Goal: Information Seeking & Learning: Learn about a topic

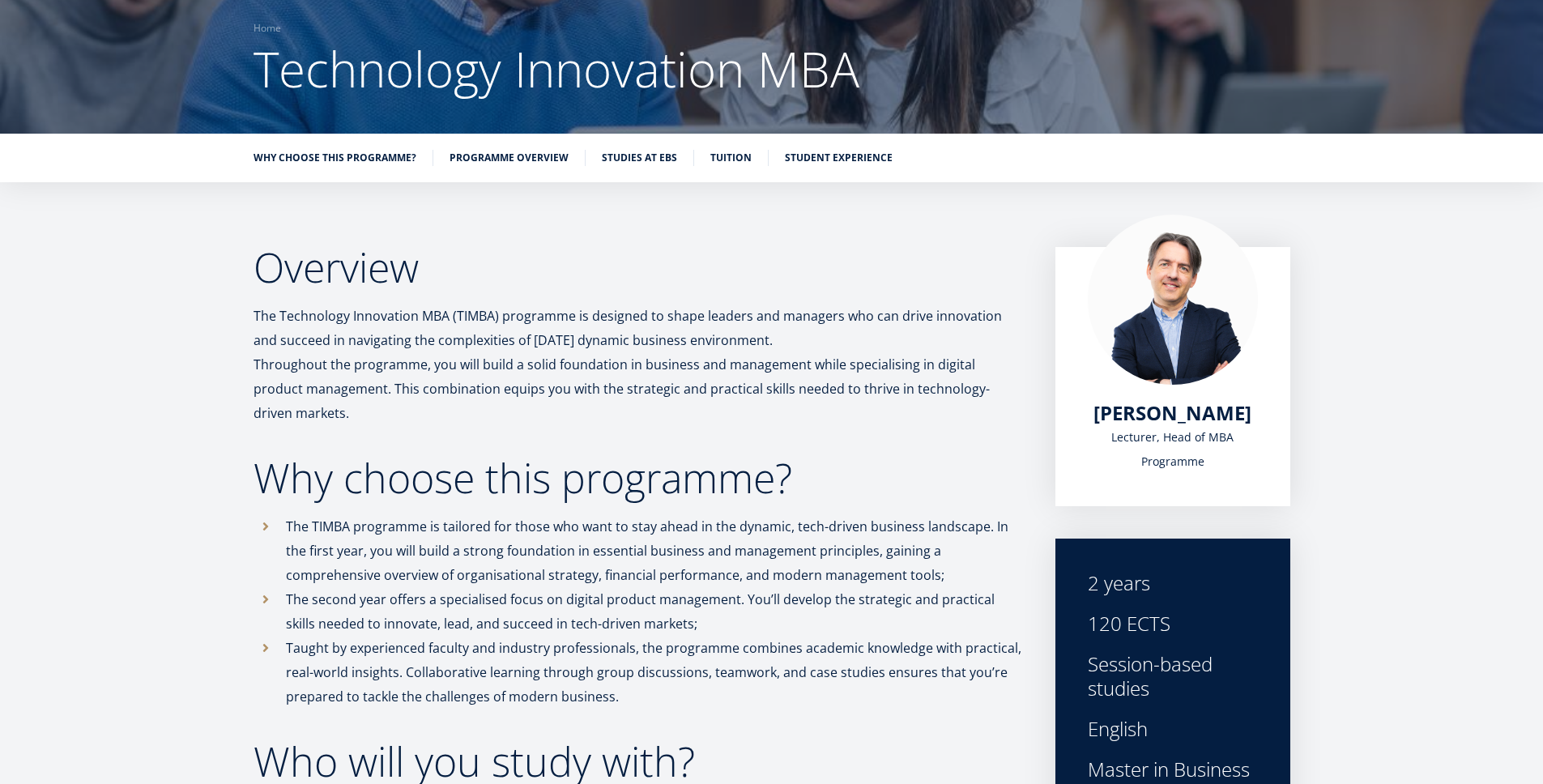
scroll to position [167, 0]
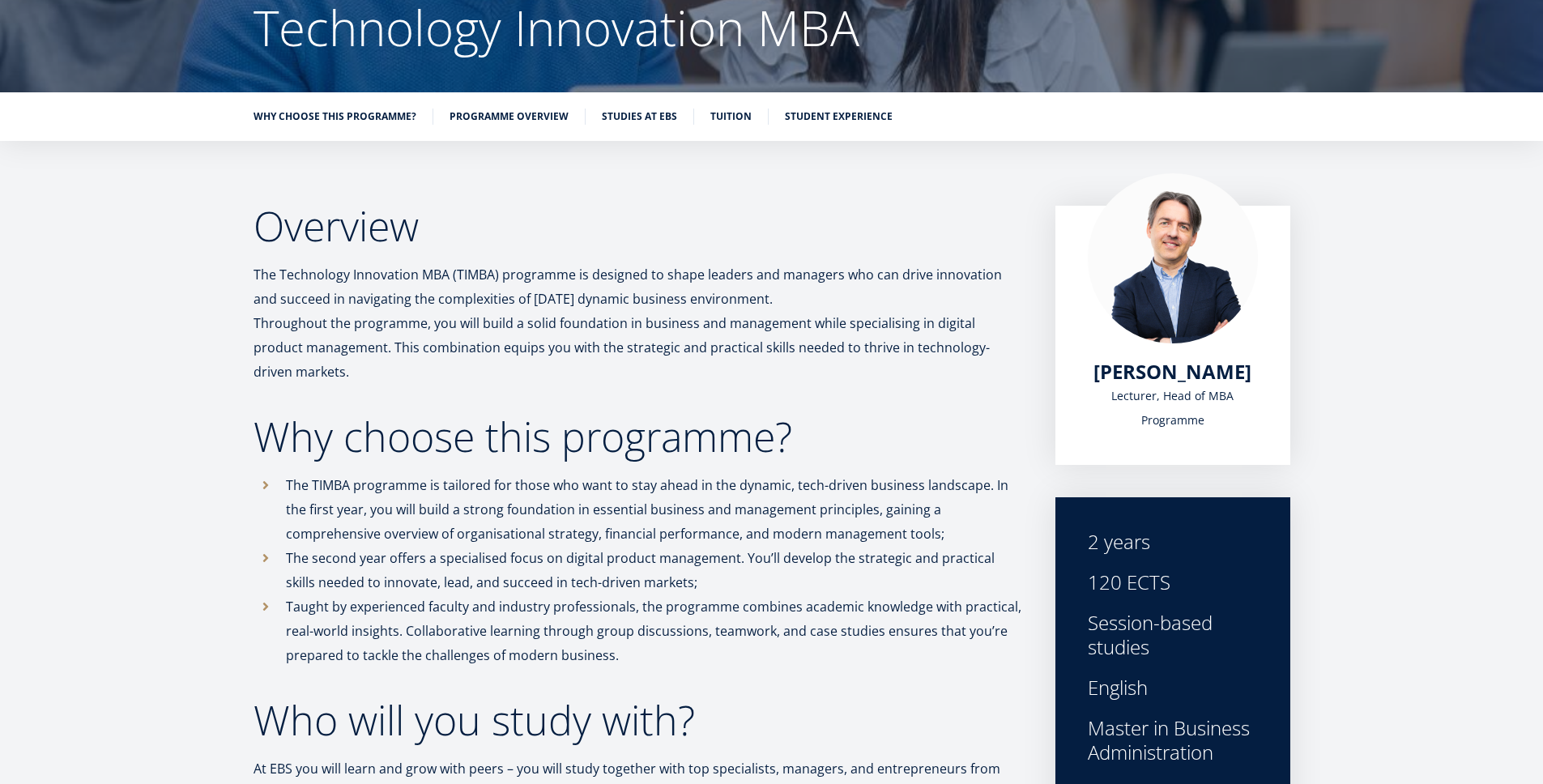
click at [361, 279] on p "The Technology Innovation MBA (TIMBA) programme is designed to shape leaders an…" at bounding box center [638, 323] width 769 height 121
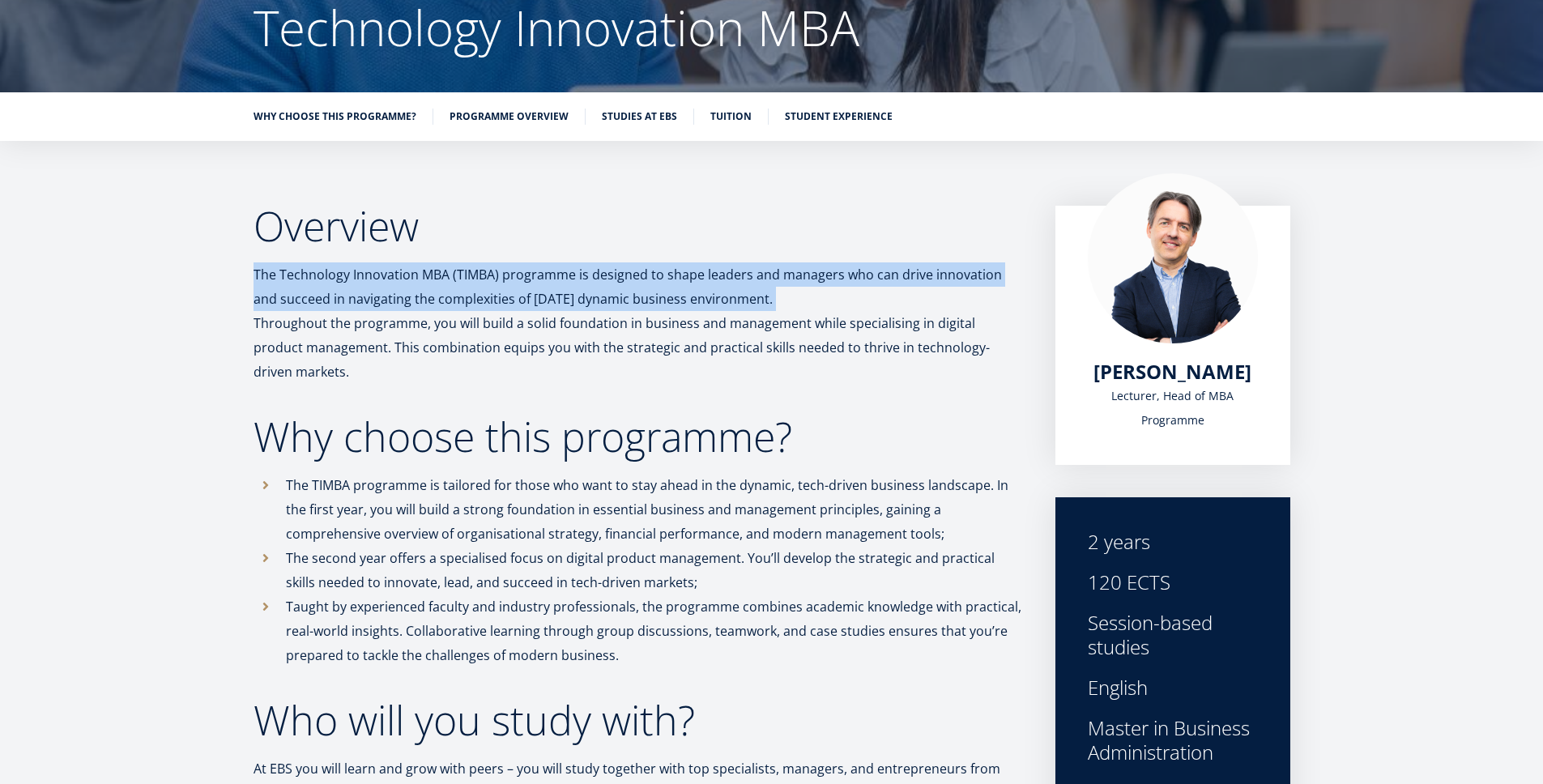
click at [361, 279] on p "The Technology Innovation MBA (TIMBA) programme is designed to shape leaders an…" at bounding box center [638, 323] width 769 height 121
copy p "The Technology Innovation MBA (TIMBA) programme is designed to shape leaders an…"
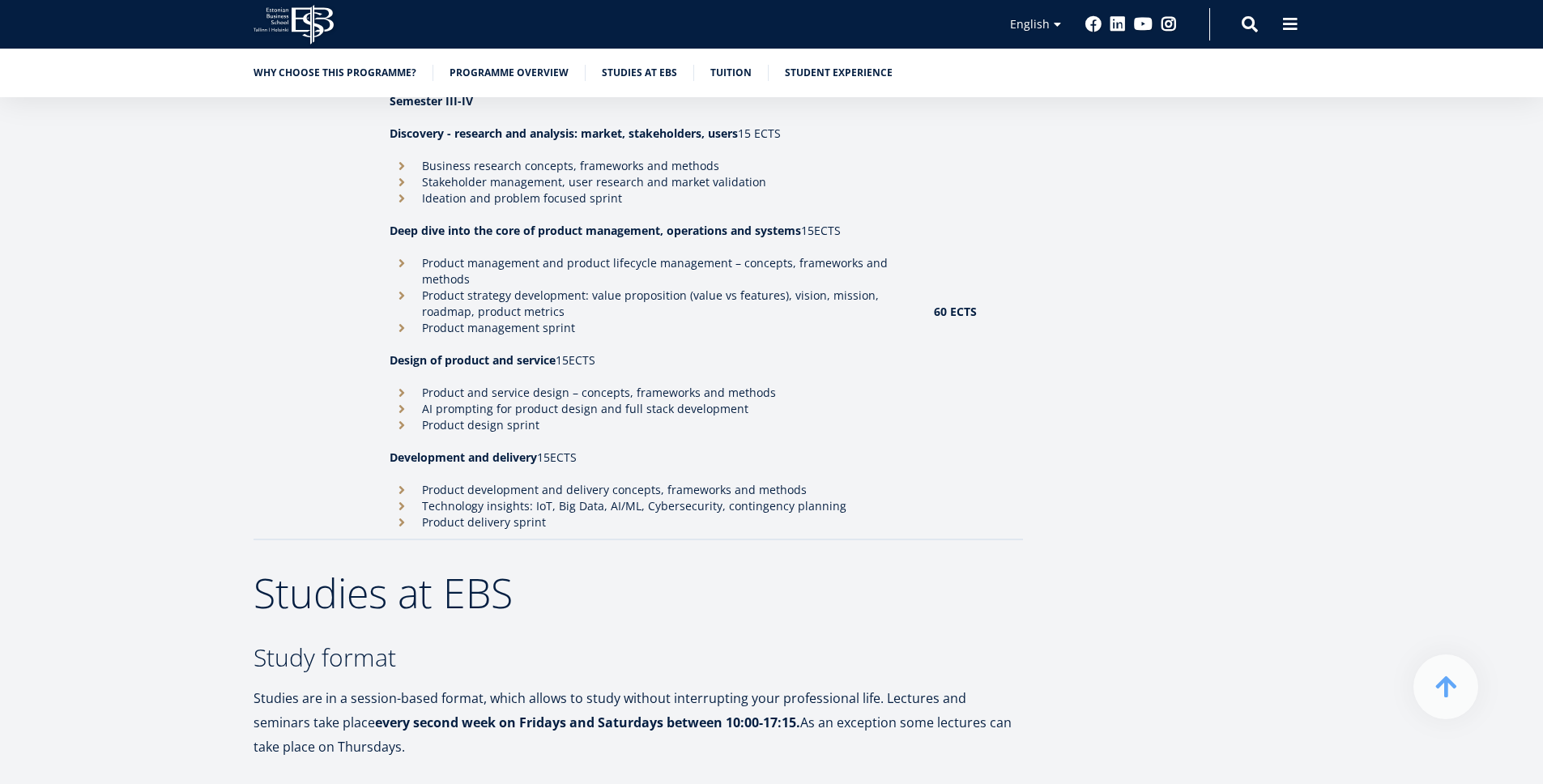
scroll to position [2197, 0]
drag, startPoint x: 553, startPoint y: 498, endPoint x: 396, endPoint y: 113, distance: 415.8
click at [396, 113] on td "Semester III-IV Discovery - research and analysis: market, stakeholders, users …" at bounding box center [653, 311] width 543 height 453
copy td "Discovery - research and analysis: market, stakeholders, users 15 ECTS Business…"
click at [897, 254] on li "Product management and product lifecycle management – concepts, frameworks and …" at bounding box center [653, 270] width 528 height 32
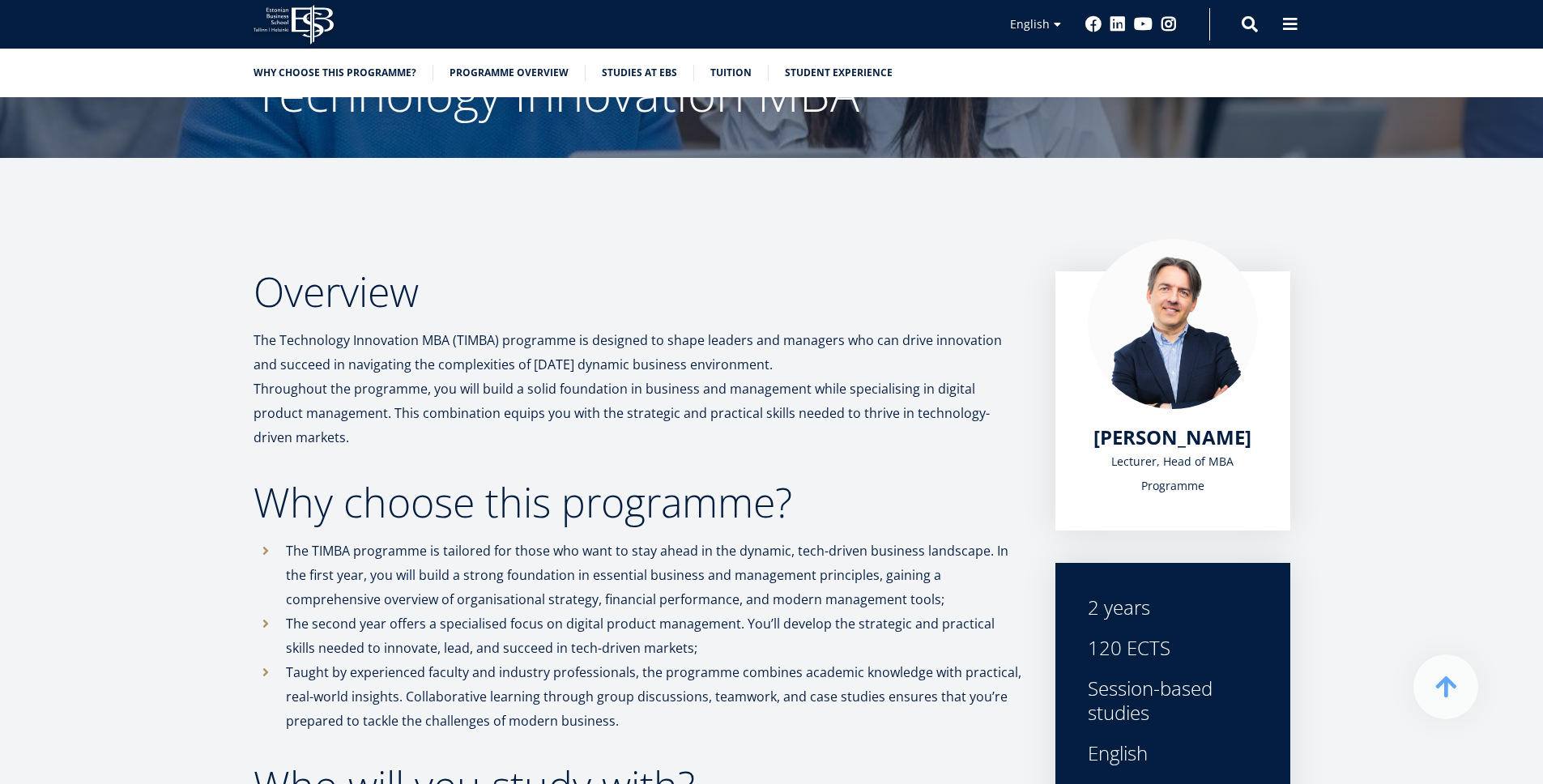
scroll to position [0, 0]
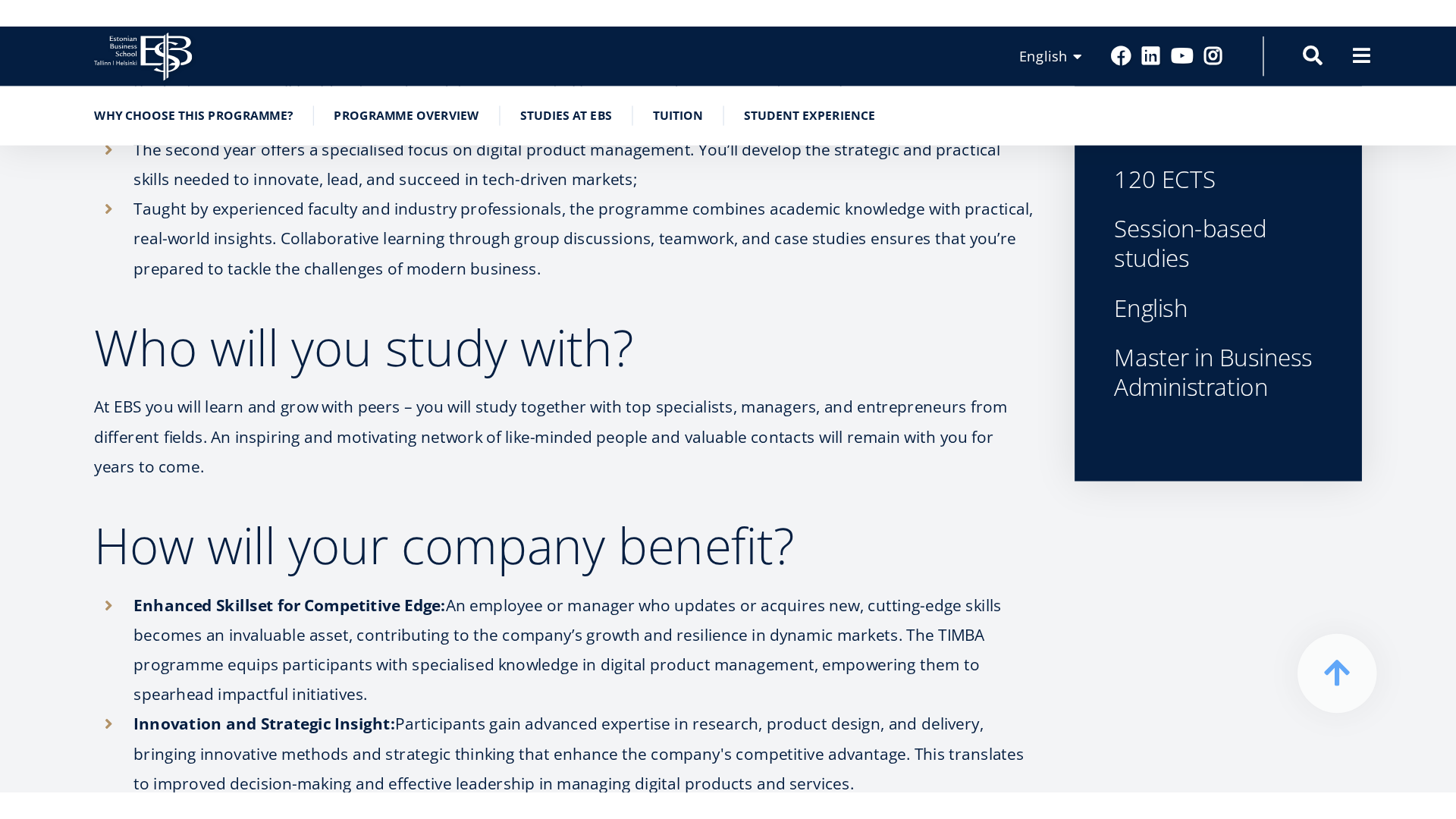
scroll to position [712, 0]
